Goal: Check status: Check status

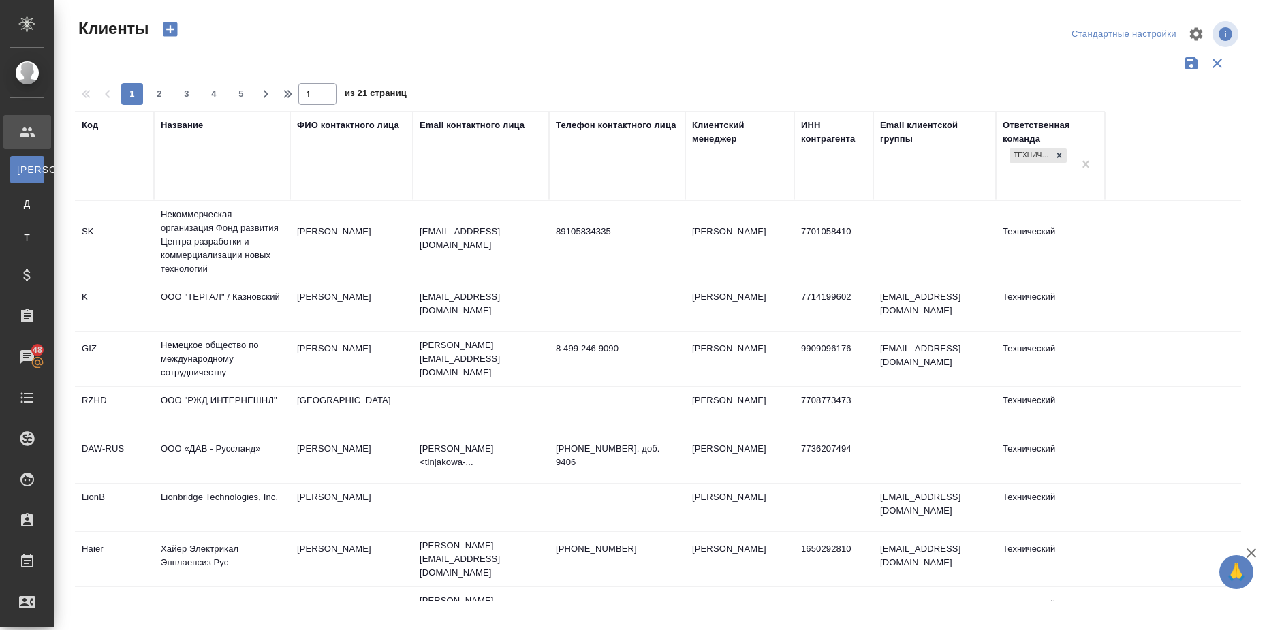
select select "RU"
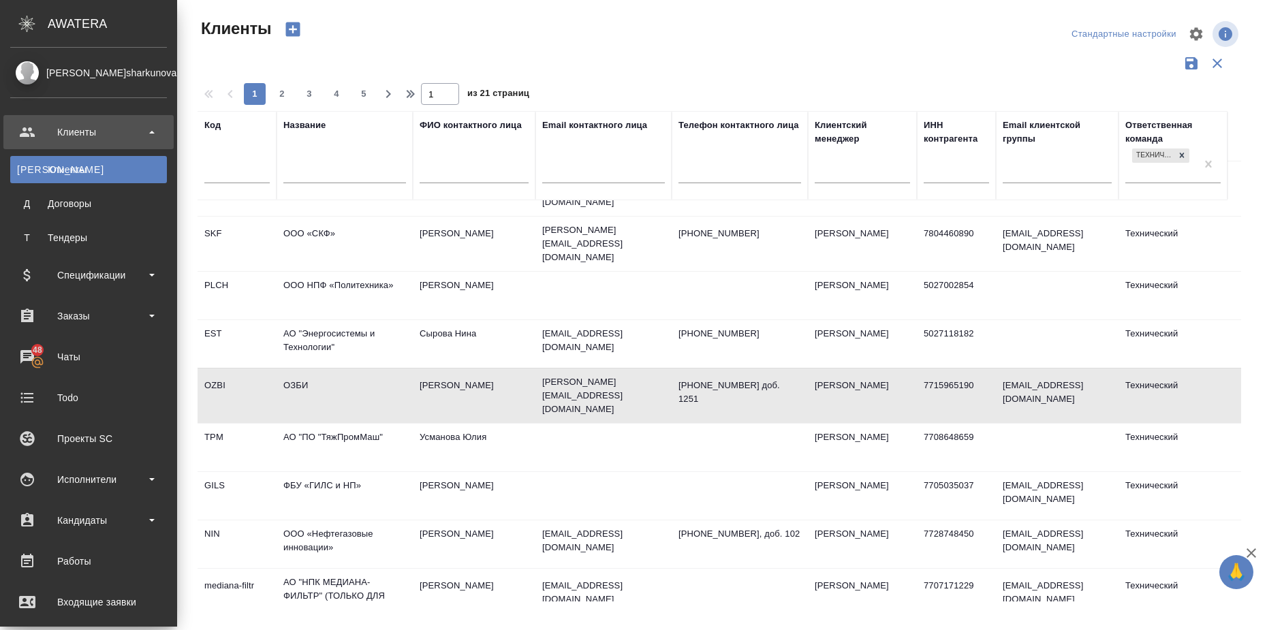
click at [153, 133] on b at bounding box center [151, 132] width 5 height 3
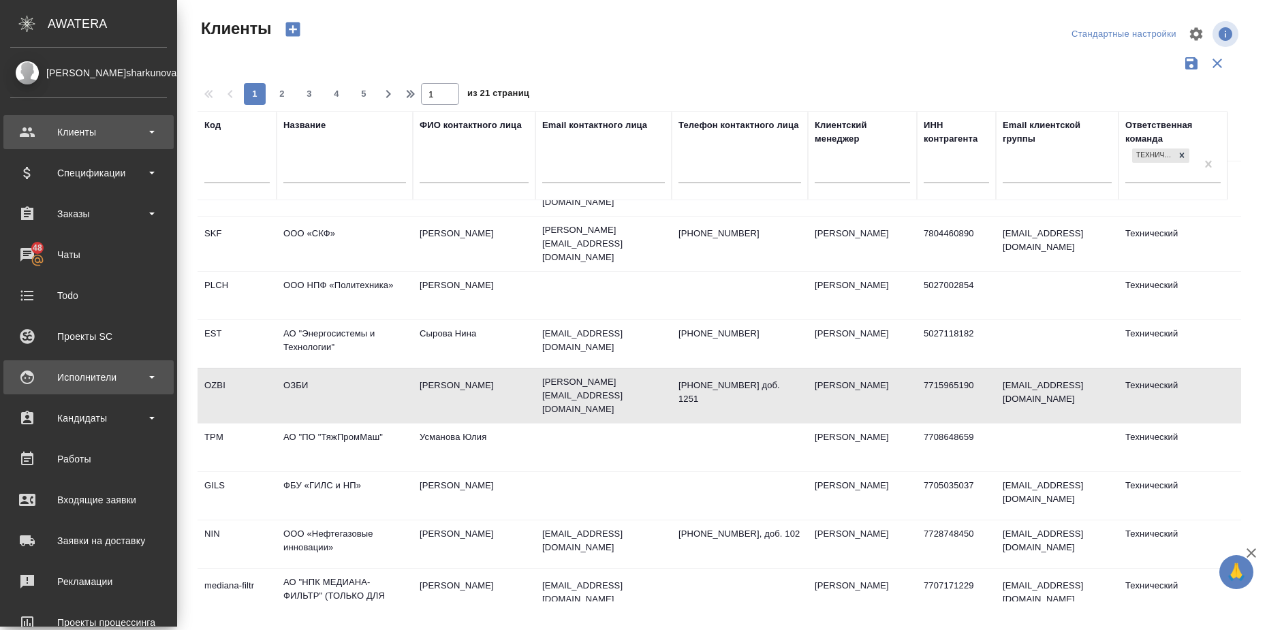
click at [154, 373] on div "Исполнители" at bounding box center [88, 377] width 157 height 20
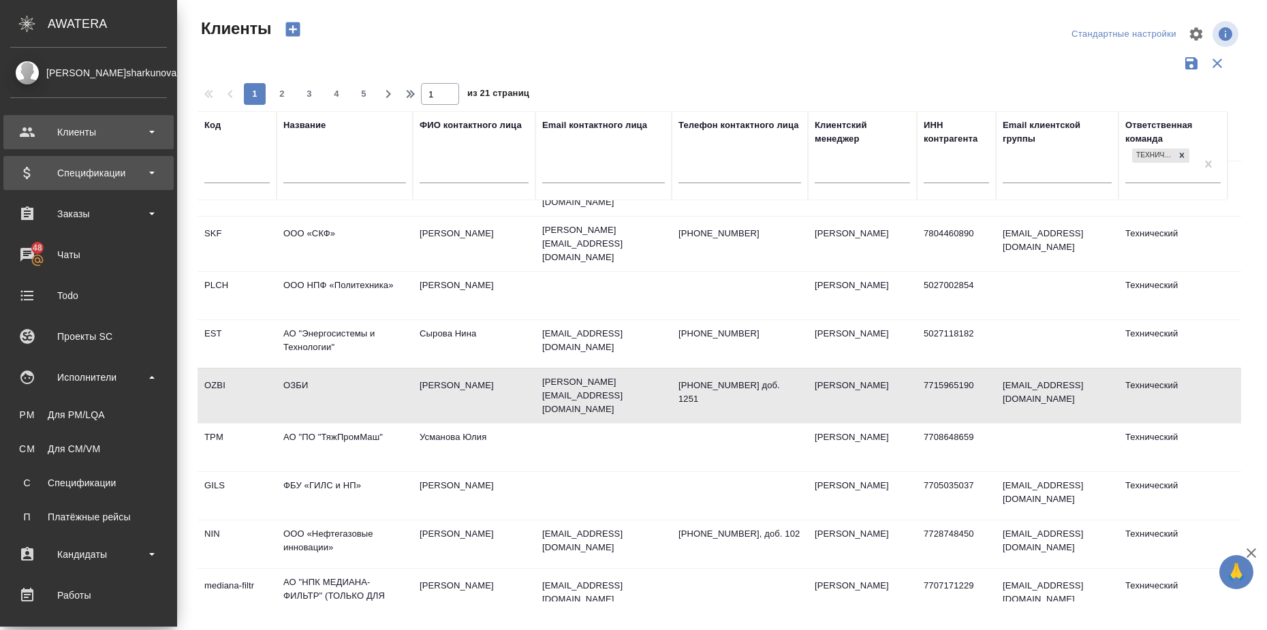
click at [150, 172] on b at bounding box center [151, 173] width 5 height 3
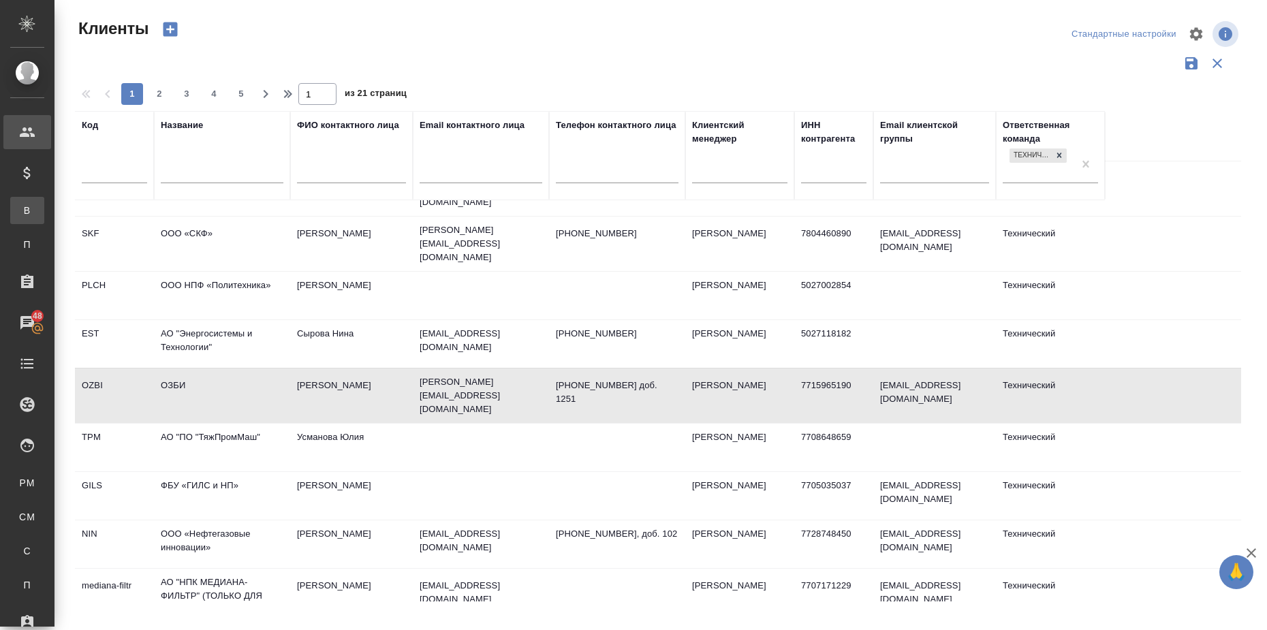
click at [20, 209] on div "Все спецификации" at bounding box center [10, 211] width 20 height 14
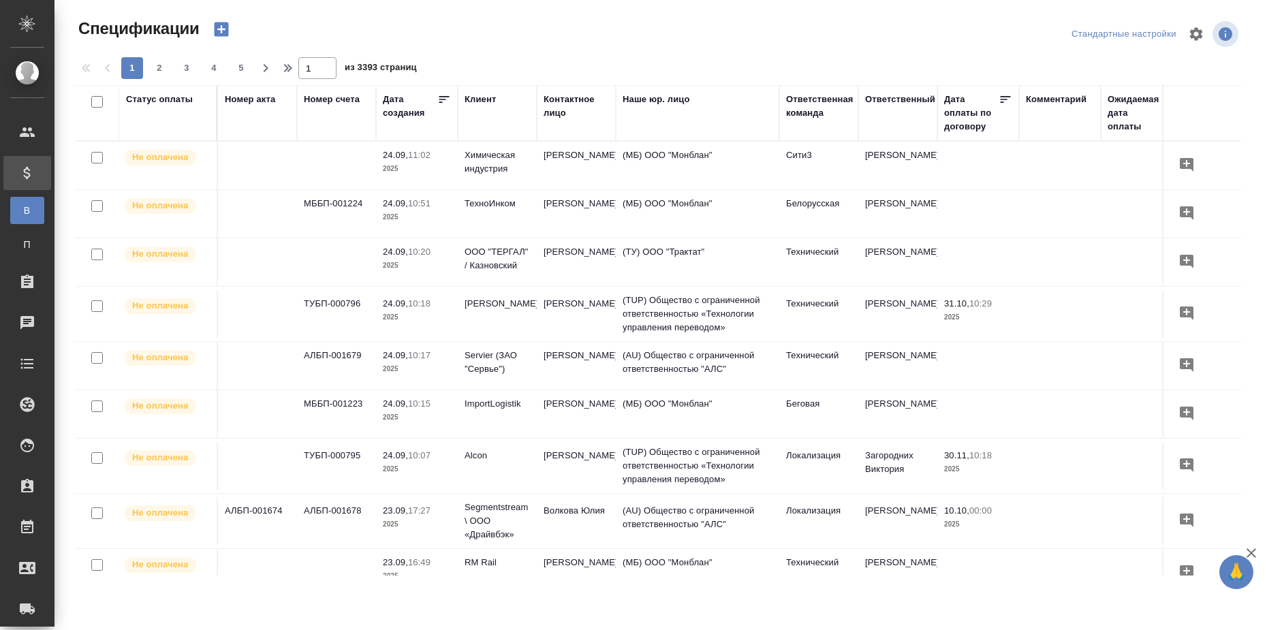
click at [180, 100] on div "Статус оплаты" at bounding box center [159, 100] width 67 height 14
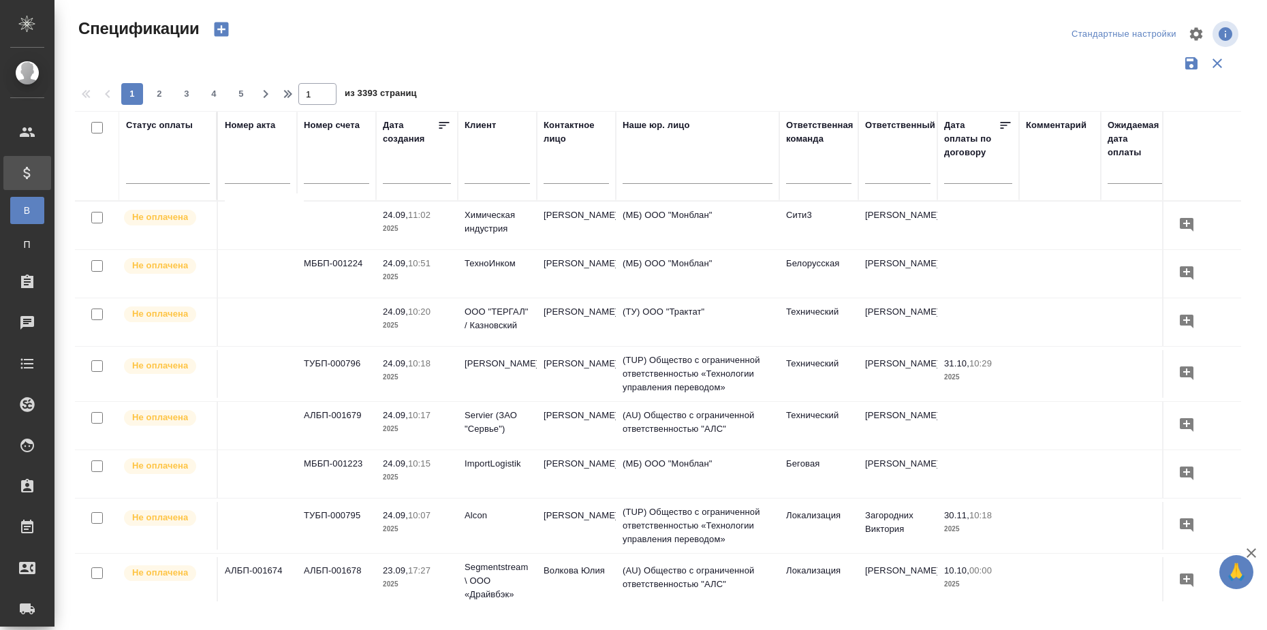
click at [170, 184] on div at bounding box center [168, 175] width 84 height 35
click at [170, 176] on div at bounding box center [168, 170] width 84 height 20
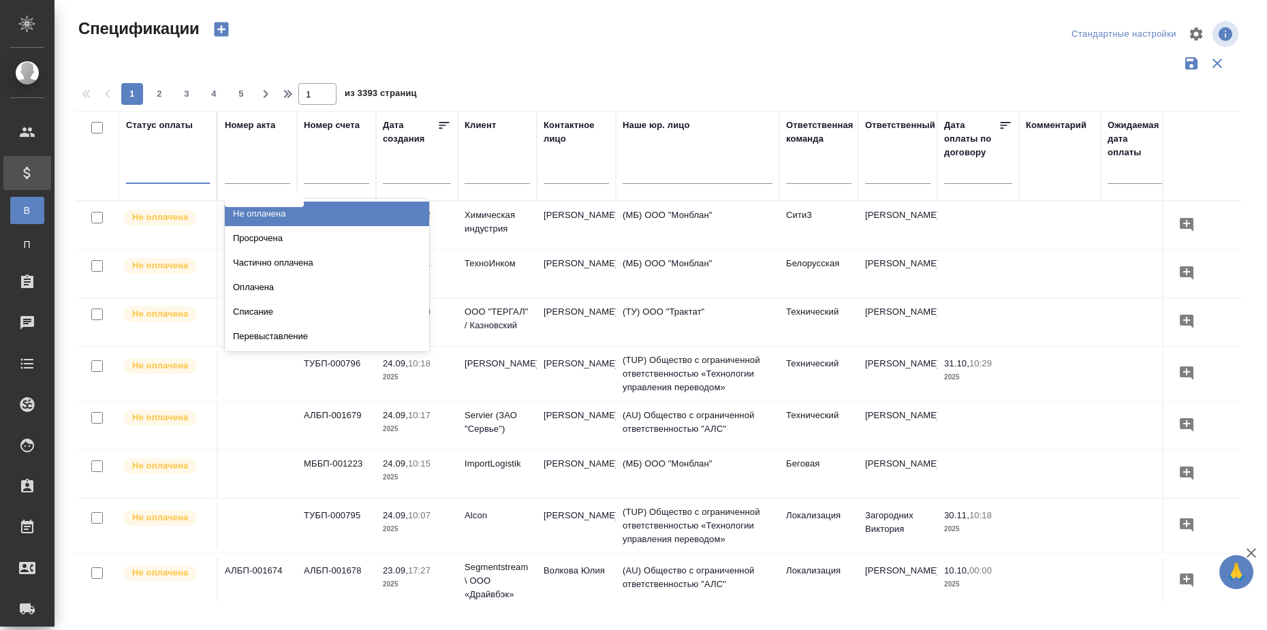
click at [271, 217] on div "Не оплачена" at bounding box center [327, 214] width 204 height 25
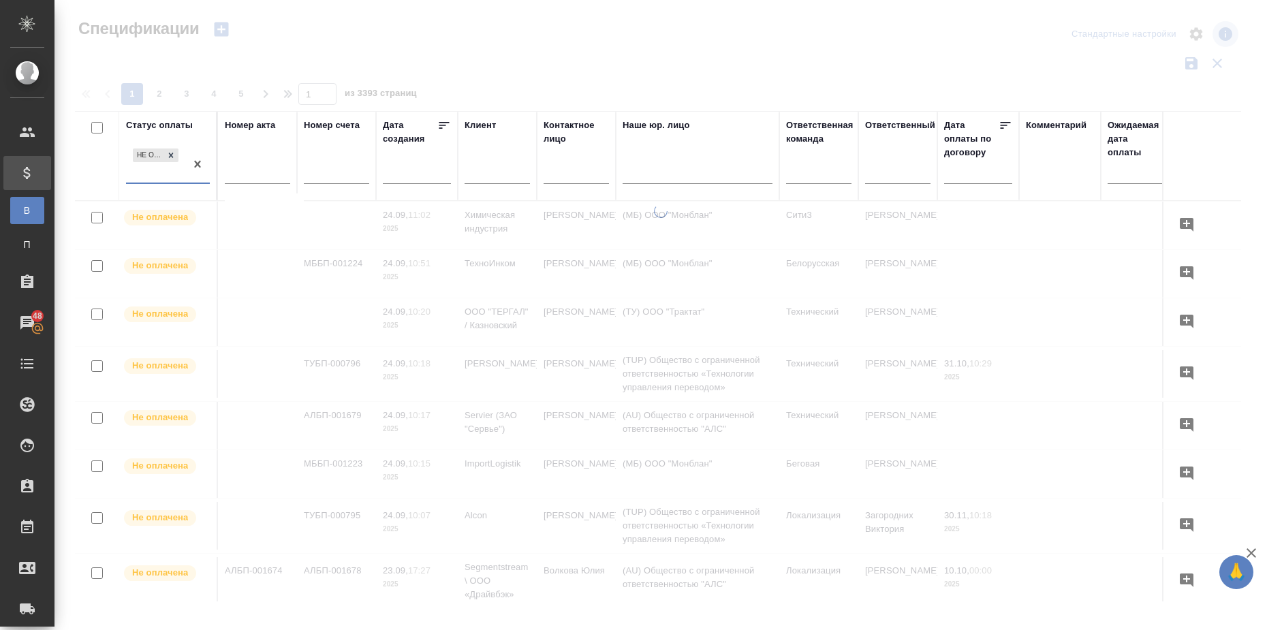
click at [180, 176] on div "Не оплачена" at bounding box center [155, 164] width 59 height 37
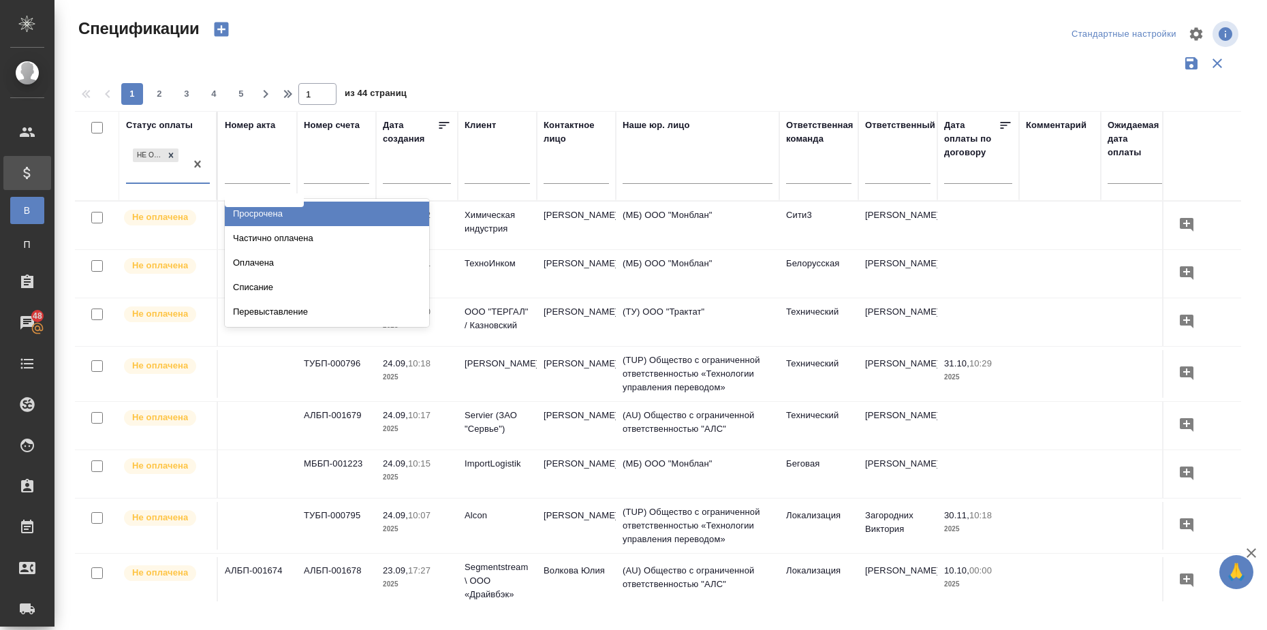
click at [278, 217] on div "Просрочена" at bounding box center [327, 214] width 204 height 25
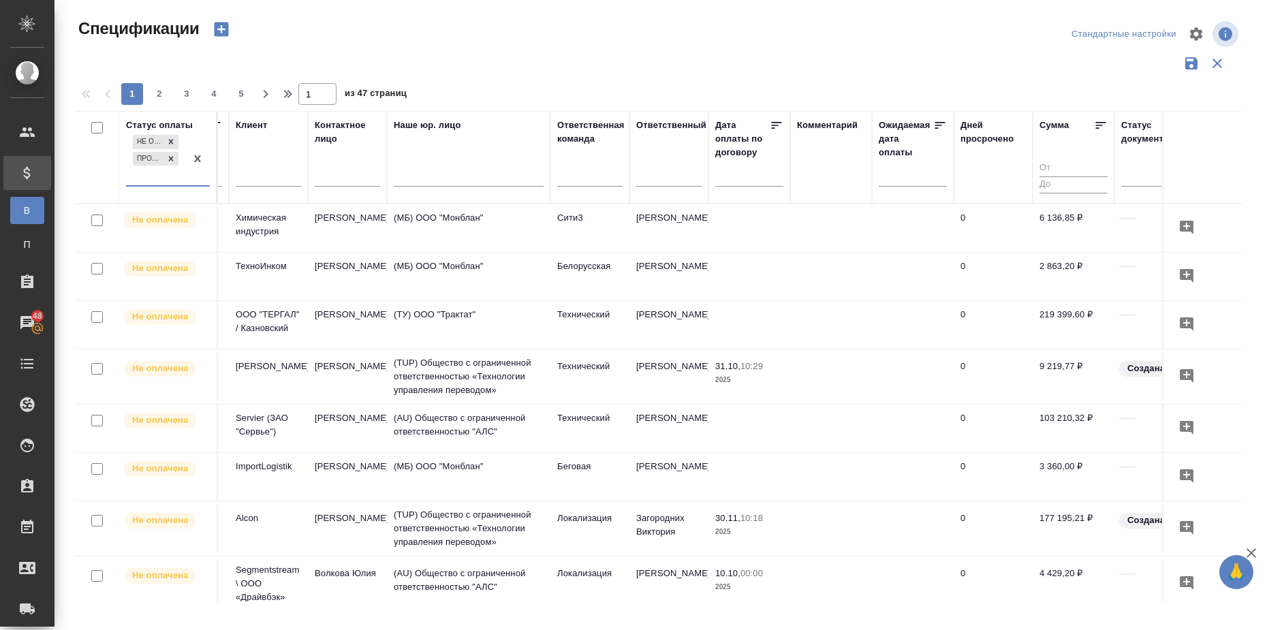
scroll to position [0, 242]
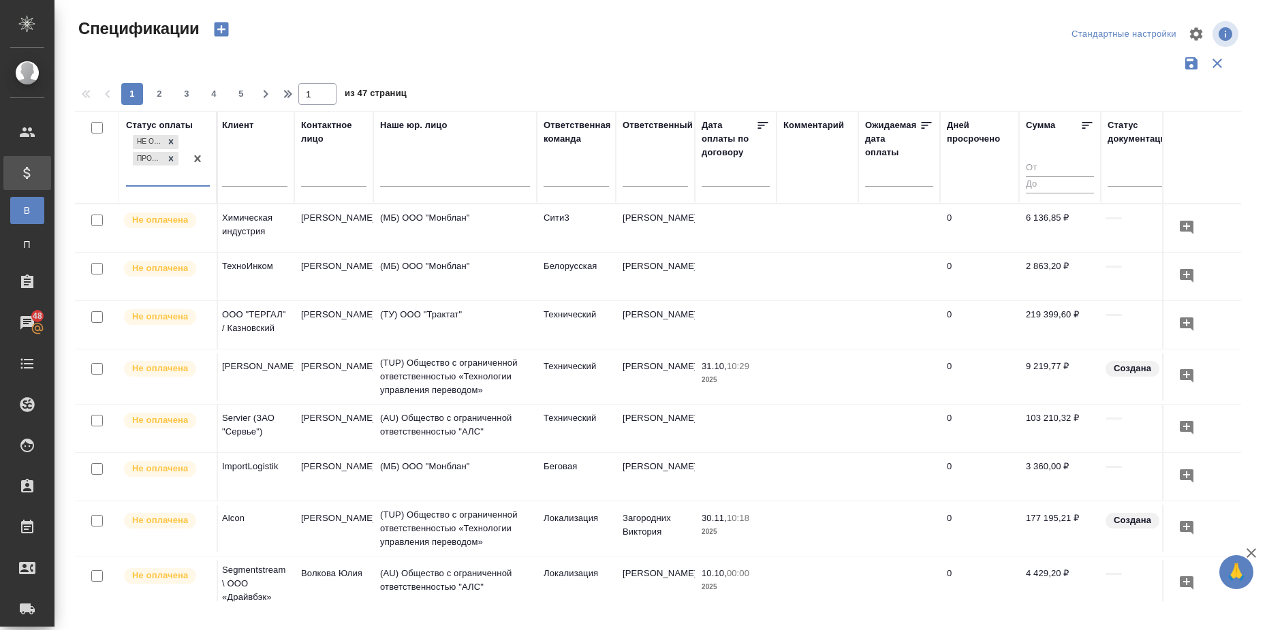
click at [1085, 121] on icon at bounding box center [1087, 125] width 14 height 14
